Goal: Task Accomplishment & Management: Manage account settings

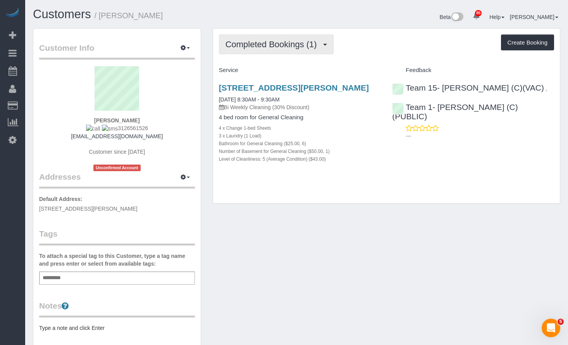
click at [267, 42] on span "Completed Bookings (1)" at bounding box center [272, 45] width 95 height 10
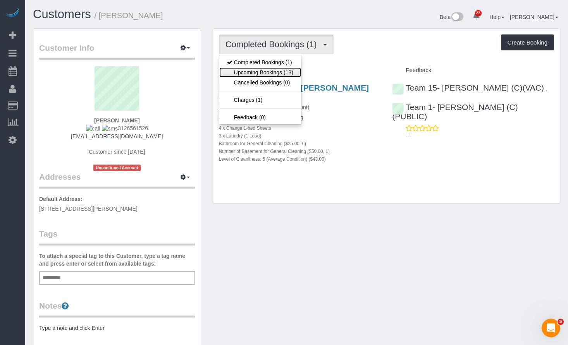
click at [259, 72] on link "Upcoming Bookings (13)" at bounding box center [260, 72] width 82 height 10
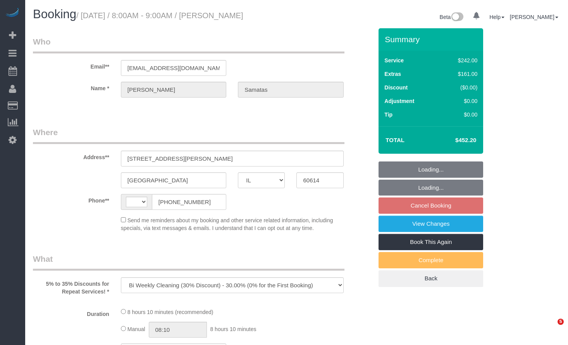
select select "IL"
select select "number:1"
select select "number:58"
select select "number:139"
select select "number:104"
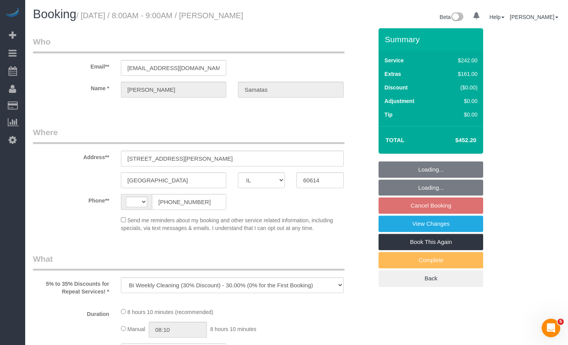
select select "string:US"
select select "string:fspay-c4a8f186-f0db-4e19-9b7b-a9835a4a61b1"
select select "512"
select select "6"
select select "1"
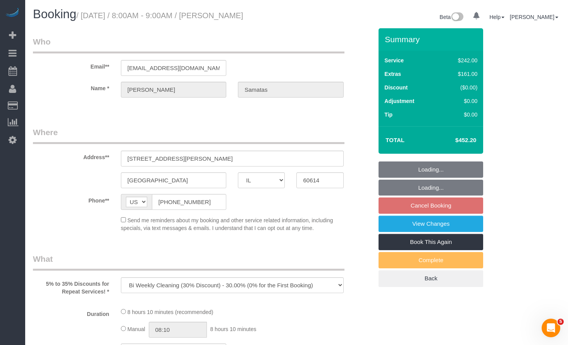
select select "5"
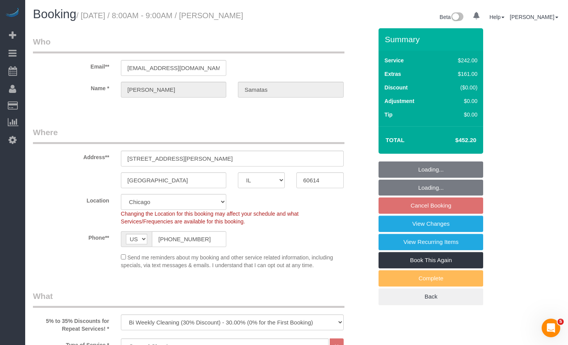
select select "object:1265"
select select "spot1"
click at [220, 18] on h1 "Booking / October 02, 2025 / 8:00AM - 9:00AM / Christina Samatas" at bounding box center [162, 14] width 258 height 13
select select "6"
select select "1"
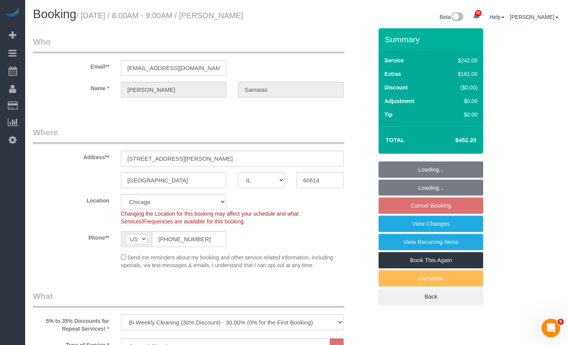
select select "5"
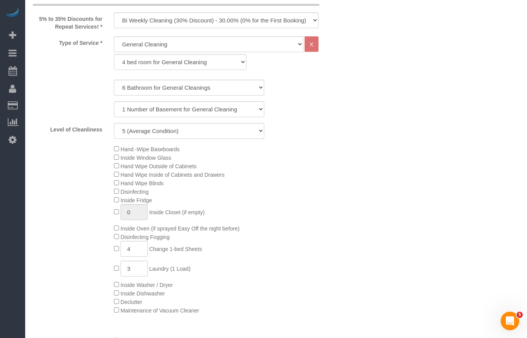
scroll to position [349, 0]
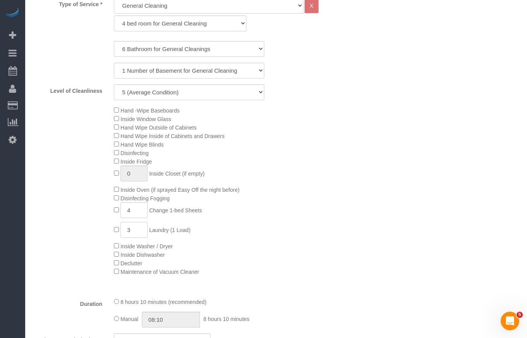
click at [139, 238] on input "3" at bounding box center [133, 230] width 27 height 16
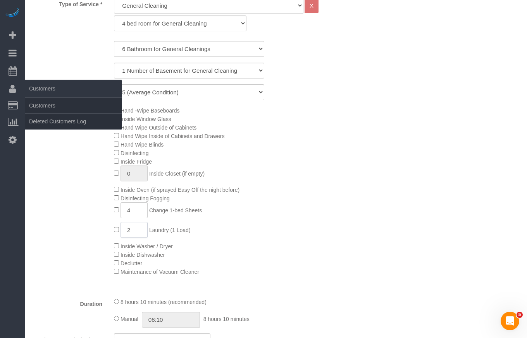
type input "2"
select select "spot6"
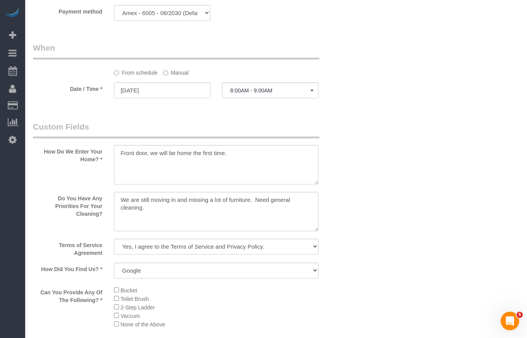
scroll to position [852, 0]
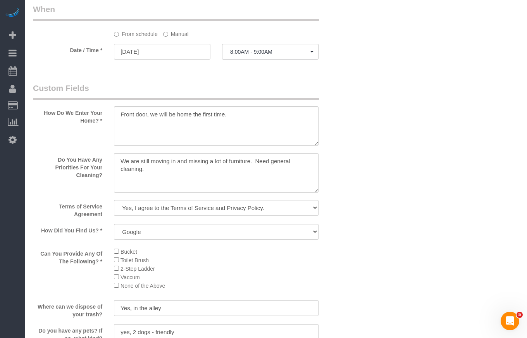
click at [218, 161] on sui-booking-custom-fields "How Do We Enter Your Home? * Do You Have Any Priorities For Your Cleaning? Term…" at bounding box center [189, 298] width 313 height 433
click at [285, 177] on textarea at bounding box center [216, 173] width 204 height 40
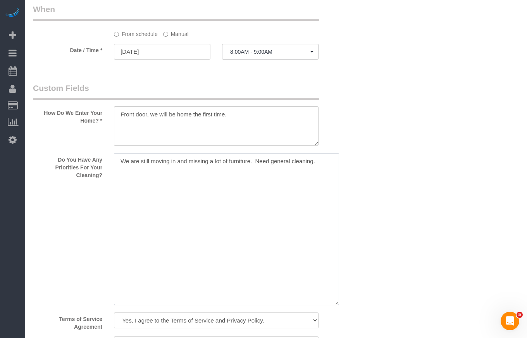
drag, startPoint x: 316, startPoint y: 200, endPoint x: 337, endPoint y: 313, distance: 114.6
click at [337, 306] on textarea at bounding box center [226, 229] width 225 height 152
click at [305, 238] on textarea at bounding box center [226, 229] width 225 height 152
drag, startPoint x: 314, startPoint y: 173, endPoint x: 318, endPoint y: 202, distance: 28.9
click at [318, 202] on textarea at bounding box center [226, 229] width 225 height 152
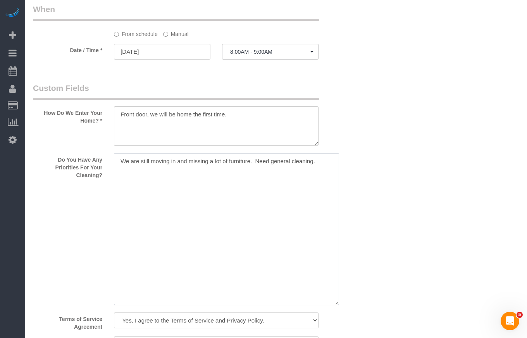
click at [259, 213] on textarea at bounding box center [226, 229] width 225 height 152
click at [254, 266] on textarea at bounding box center [226, 229] width 225 height 152
click at [320, 173] on textarea at bounding box center [226, 229] width 225 height 152
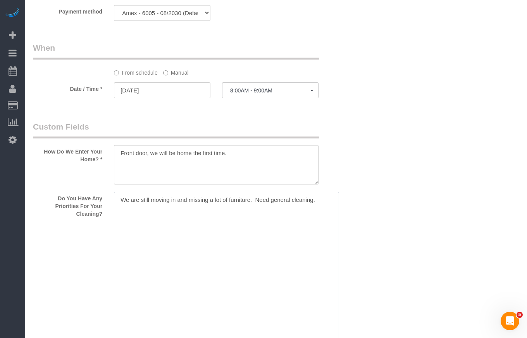
scroll to position [775, 0]
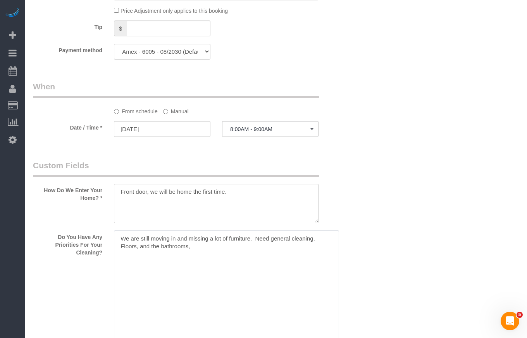
type textarea "We are still moving in and missing a lot of furniture. Need general cleaning. F…"
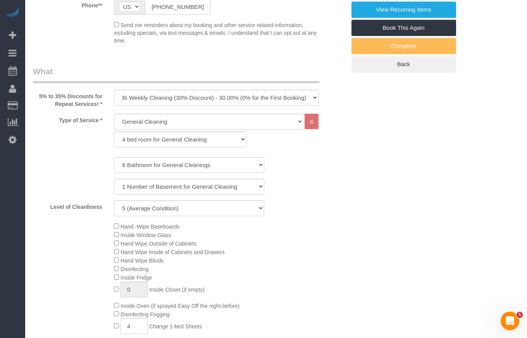
scroll to position [0, 0]
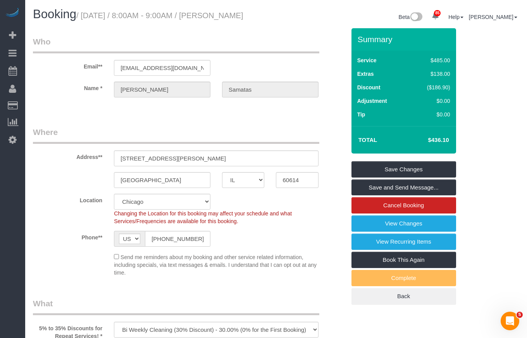
drag, startPoint x: 242, startPoint y: 17, endPoint x: 228, endPoint y: 16, distance: 14.3
click at [228, 16] on h1 "Booking / October 02, 2025 / 8:00AM - 9:00AM / Christina Samatas" at bounding box center [151, 14] width 237 height 13
click at [214, 21] on h1 "Booking / October 02, 2025 / 8:00AM - 9:00AM / Christina Samatas" at bounding box center [151, 14] width 237 height 13
drag, startPoint x: 222, startPoint y: 17, endPoint x: 256, endPoint y: 31, distance: 36.0
click at [256, 21] on h1 "Booking / October 02, 2025 / 8:00AM - 9:00AM / Christina Samatas" at bounding box center [151, 14] width 237 height 13
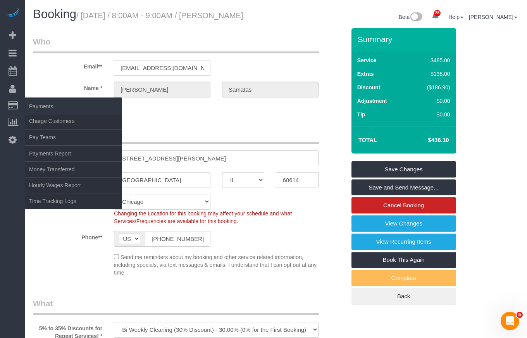
copy small "[PERSON_NAME]"
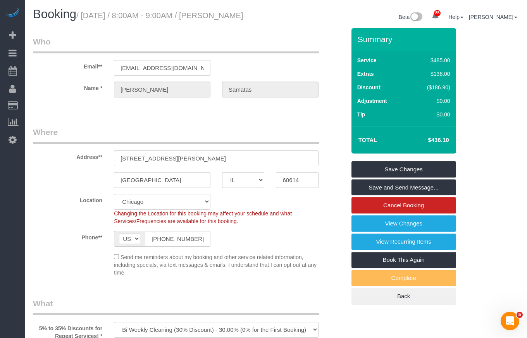
drag, startPoint x: 499, startPoint y: 151, endPoint x: 462, endPoint y: 148, distance: 37.7
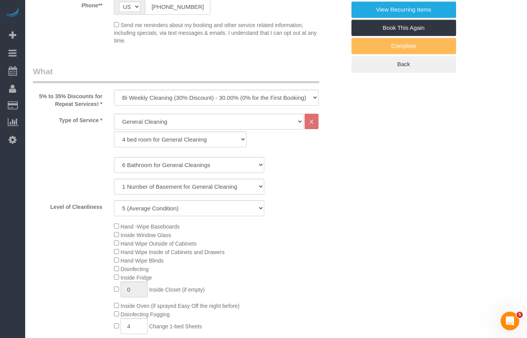
scroll to position [116, 0]
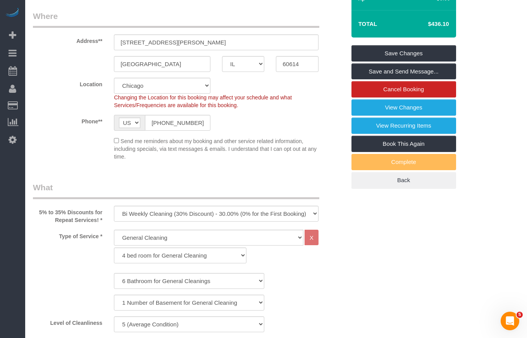
drag, startPoint x: 427, startPoint y: 32, endPoint x: 452, endPoint y: 32, distance: 24.8
click at [452, 32] on td "$436.10" at bounding box center [426, 23] width 50 height 19
copy h4 "$436.10"
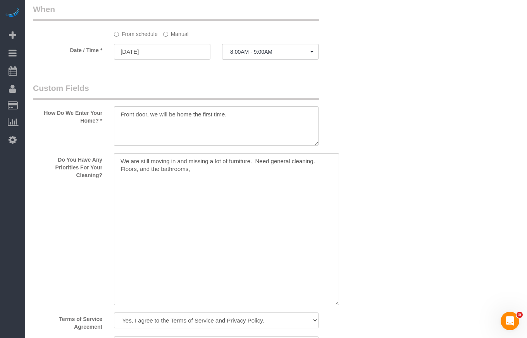
scroll to position [891, 0]
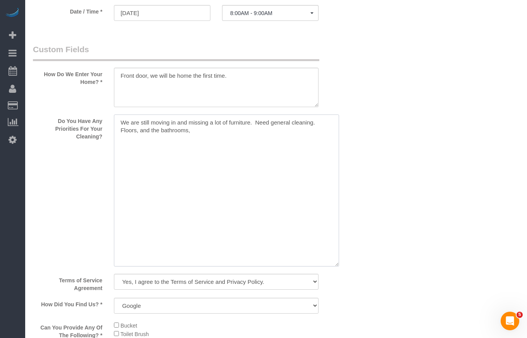
click at [175, 145] on textarea at bounding box center [226, 191] width 225 height 152
drag, startPoint x: 122, startPoint y: 135, endPoint x: 87, endPoint y: 132, distance: 35.8
click at [87, 132] on div "Do You Have Any Priorities For Your Cleaning?" at bounding box center [189, 192] width 324 height 154
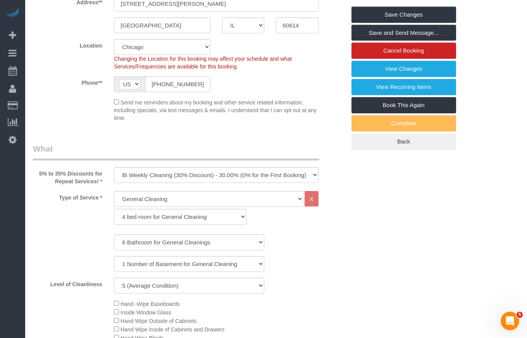
scroll to position [39, 0]
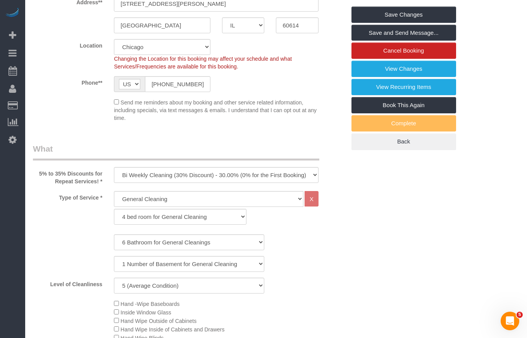
scroll to position [0, 0]
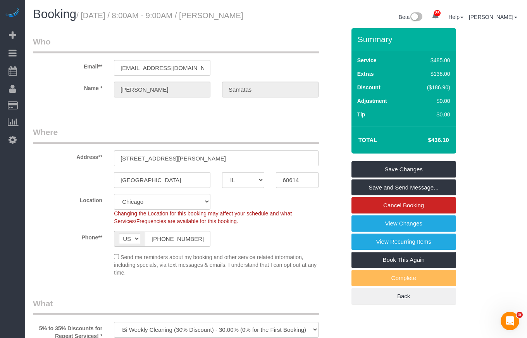
drag, startPoint x: 432, startPoint y: 148, endPoint x: 460, endPoint y: 151, distance: 27.7
click at [460, 151] on div "Summary Service $485.00 Extras $138.00 Discount ($186.90) Adjustment $0.00 Tip …" at bounding box center [406, 174] width 122 height 292
copy table "Total $"
click at [441, 150] on td "$436.10" at bounding box center [426, 140] width 50 height 19
drag, startPoint x: 433, startPoint y: 151, endPoint x: 462, endPoint y: 151, distance: 29.0
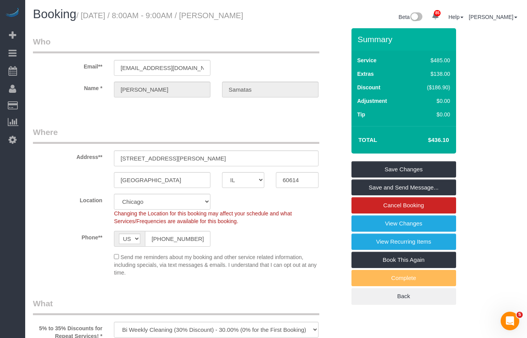
click at [462, 151] on div "Summary Service $485.00 Extras $138.00 Discount ($186.90) Adjustment $0.00 Tip …" at bounding box center [406, 174] width 122 height 292
copy table "Total $"
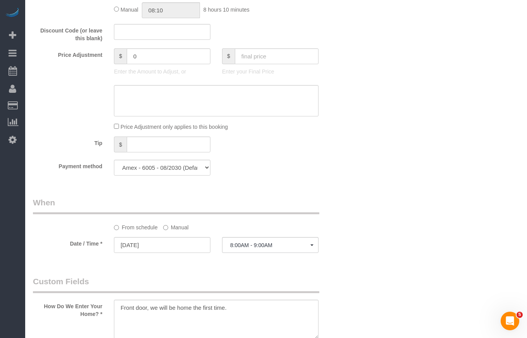
scroll to position [620, 0]
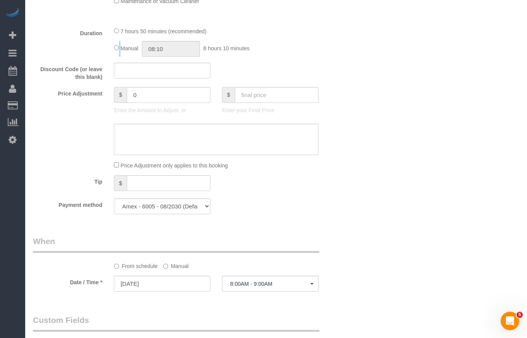
click at [119, 57] on div "Manual 08:10 8 hours 10 minutes" at bounding box center [216, 49] width 204 height 16
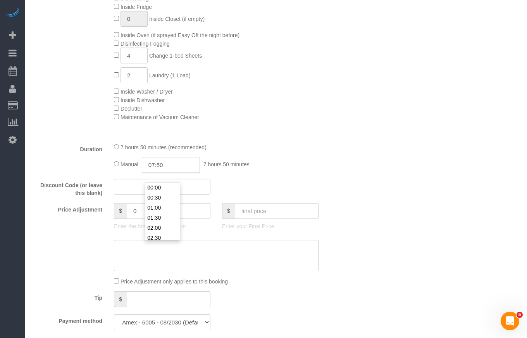
click at [179, 173] on input "07:50" at bounding box center [171, 165] width 58 height 16
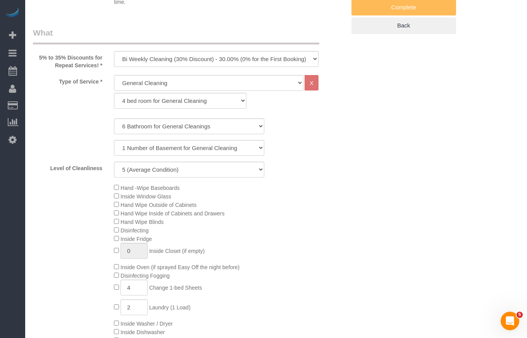
scroll to position [465, 0]
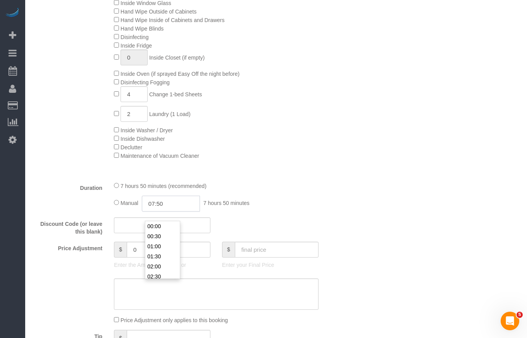
drag, startPoint x: 172, startPoint y: 210, endPoint x: 107, endPoint y: 211, distance: 65.5
click at [108, 211] on div "Duration 7 hours 50 minutes (recommended) Manual 07:50 7 hours 50 minutes" at bounding box center [189, 197] width 324 height 30
type input "5:"
select select "spot11"
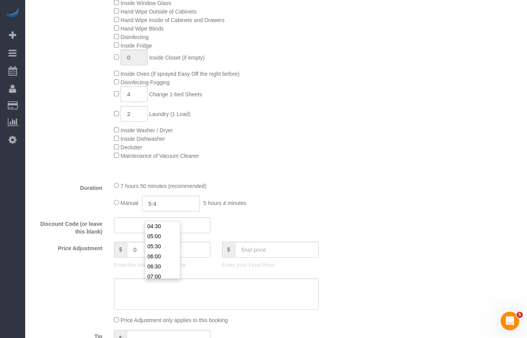
type input "5:40"
select select "spot16"
select select "spot21"
type input "05:40"
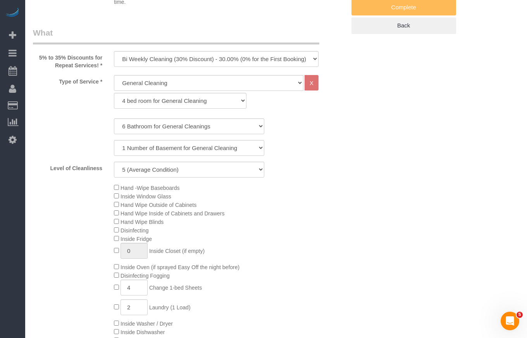
scroll to position [0, 0]
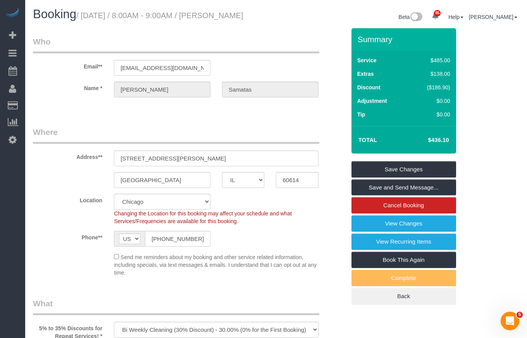
click at [271, 137] on legend "Where" at bounding box center [176, 135] width 286 height 17
drag, startPoint x: 438, startPoint y: 148, endPoint x: 452, endPoint y: 148, distance: 14.3
click at [452, 148] on div "Total $436.10" at bounding box center [403, 139] width 105 height 27
copy table "Total $"
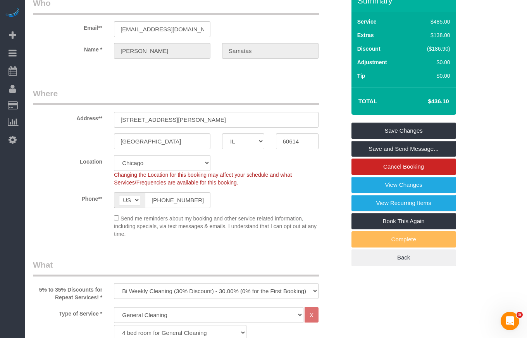
scroll to position [77, 0]
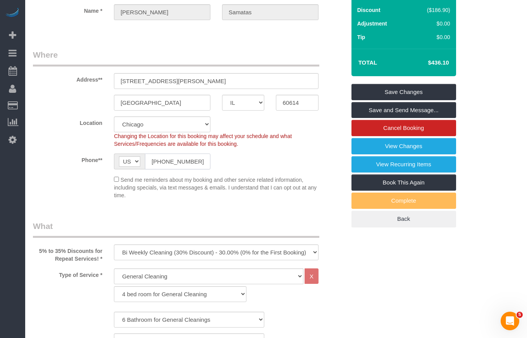
click at [166, 167] on input "(312) 656-1526" at bounding box center [177, 162] width 65 height 16
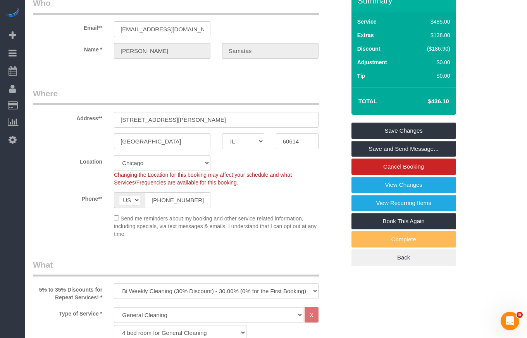
scroll to position [0, 0]
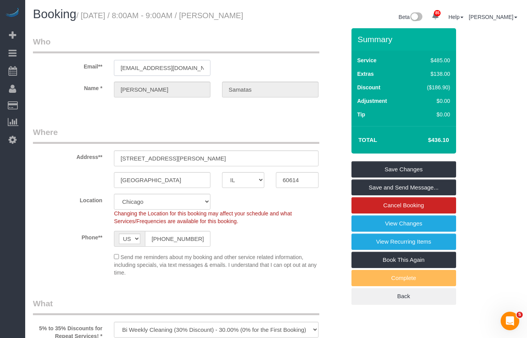
drag, startPoint x: 177, startPoint y: 78, endPoint x: -14, endPoint y: 84, distance: 190.3
click at [0, 84] on html "85 Beta Your Notifications You have 0 alerts × You have 1 to charge for 09/23/2…" at bounding box center [263, 169] width 527 height 338
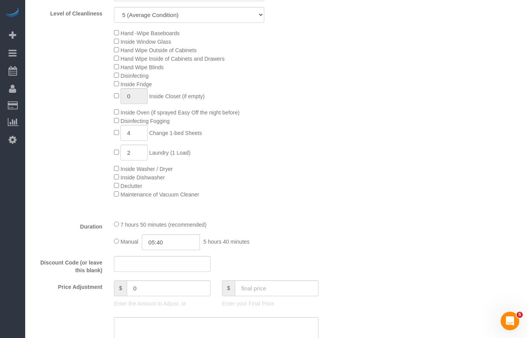
scroll to position [697, 0]
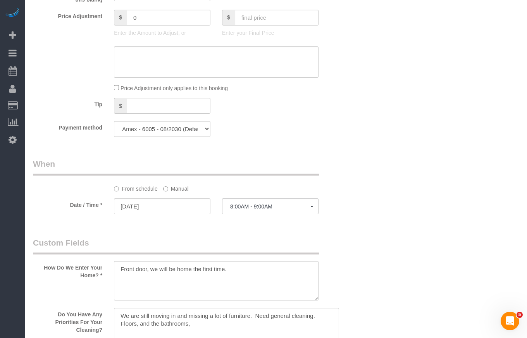
click at [178, 193] on label "Manual" at bounding box center [176, 187] width 26 height 10
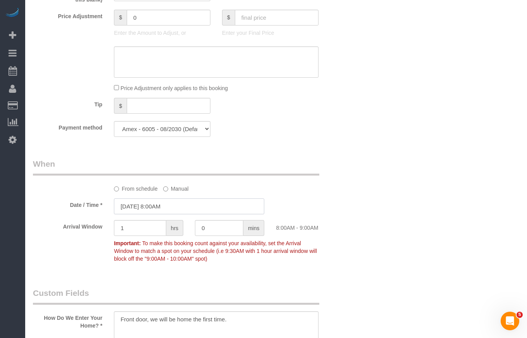
click at [172, 213] on input "10/02/2025 8:00AM" at bounding box center [189, 207] width 150 height 16
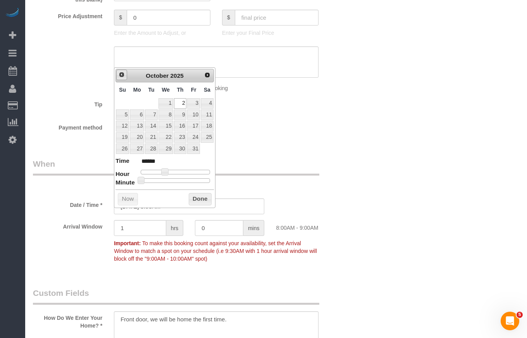
click at [125, 77] on span "Prev" at bounding box center [122, 75] width 6 height 6
click at [210, 79] on link "Next" at bounding box center [207, 75] width 11 height 11
click at [124, 77] on span "Prev" at bounding box center [122, 75] width 6 height 6
click at [141, 152] on link "29" at bounding box center [137, 149] width 14 height 10
type input "09/29/2025 8:00AM"
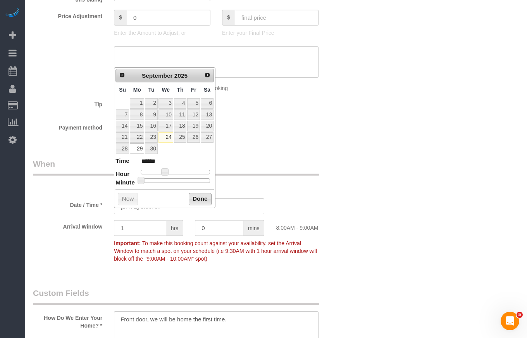
click at [198, 198] on button "Done" at bounding box center [200, 199] width 23 height 12
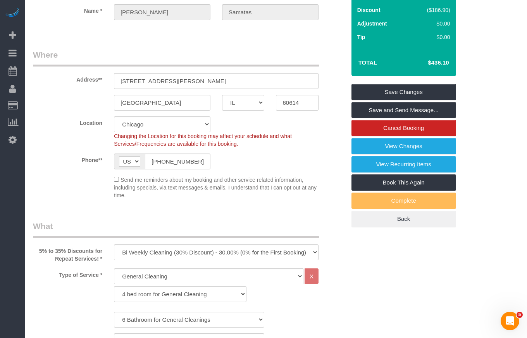
scroll to position [0, 0]
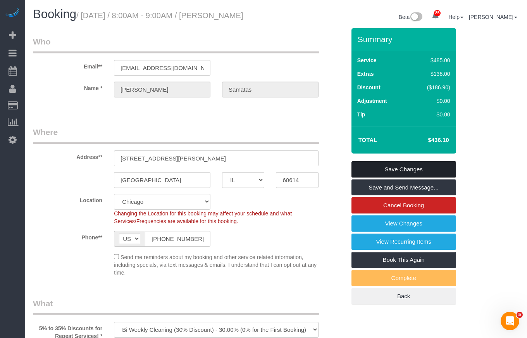
click at [393, 176] on link "Save Changes" at bounding box center [403, 169] width 105 height 16
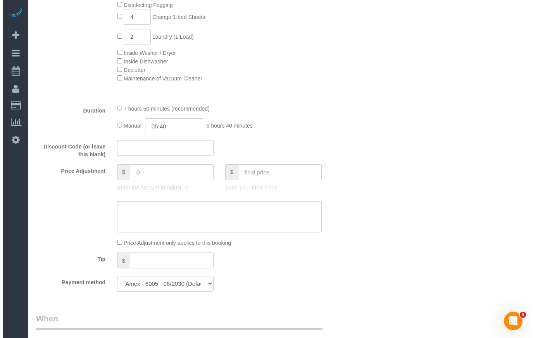
scroll to position [581, 0]
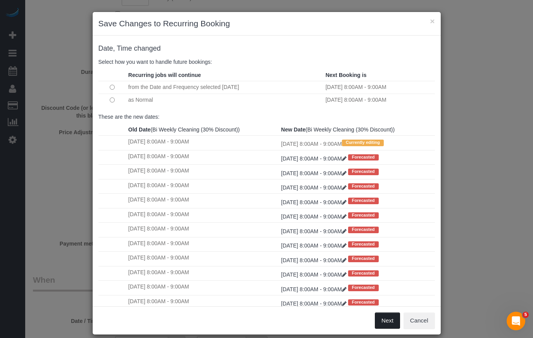
click at [381, 319] on button "Next" at bounding box center [387, 321] width 25 height 16
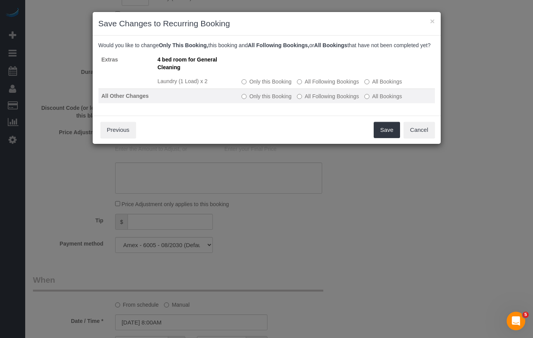
click at [306, 100] on label "All Following Bookings" at bounding box center [328, 97] width 62 height 8
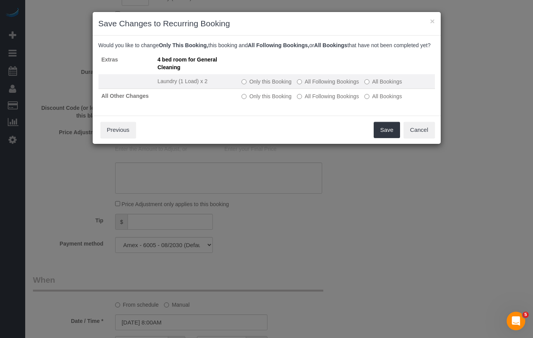
click at [335, 86] on label "All Following Bookings" at bounding box center [328, 82] width 62 height 8
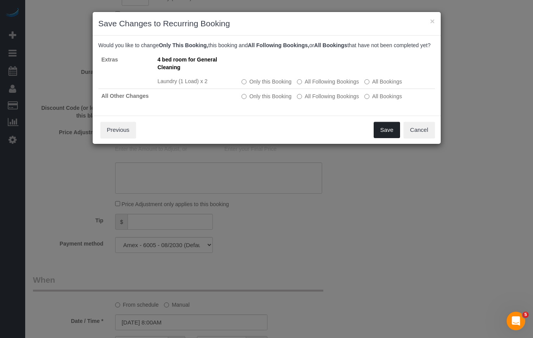
click at [381, 132] on button "Save" at bounding box center [386, 130] width 26 height 16
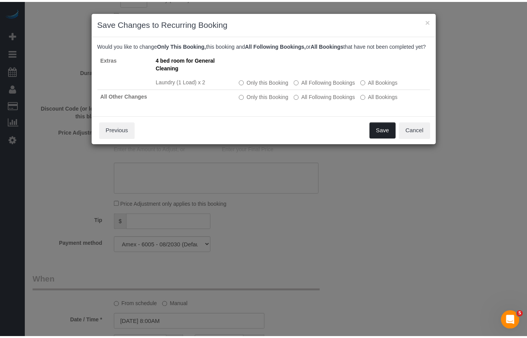
scroll to position [10, 0]
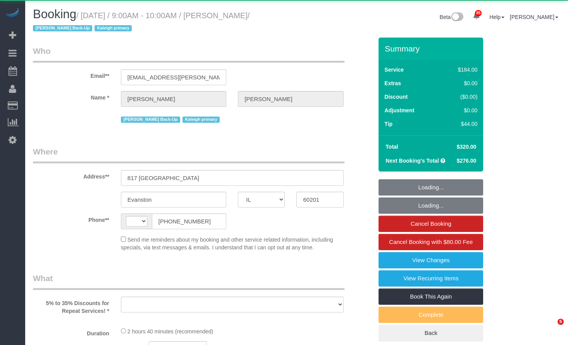
select select "IL"
select select "object:577"
select select "string:fspay-33d6ec5a-c21c-4606-911b-ef2aa5c56fde"
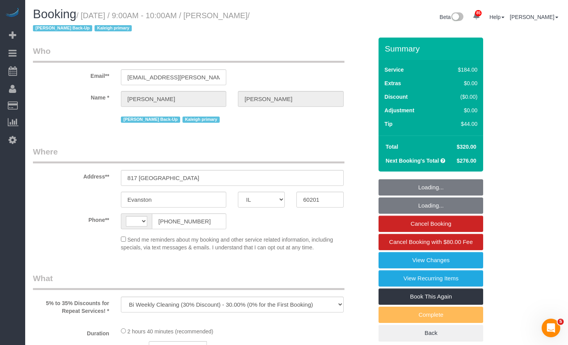
select select "512"
select select "2"
select select "6"
select select "string:US"
select select "number:1"
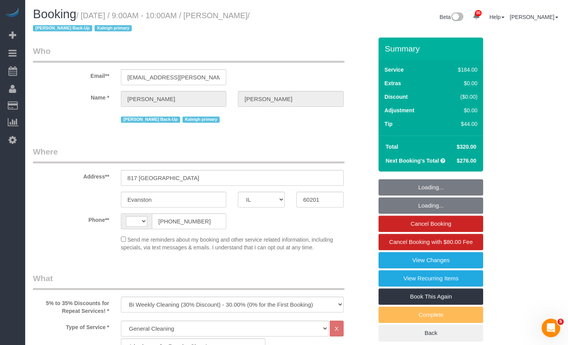
select select "number:58"
select select "number:139"
select select "number:105"
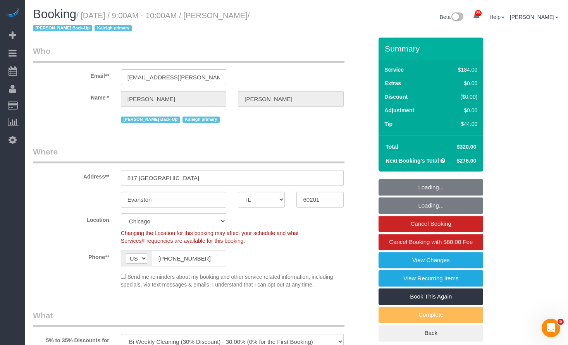
select select "object:1302"
select select "2"
select select "6"
